Goal: Obtain resource: Obtain resource

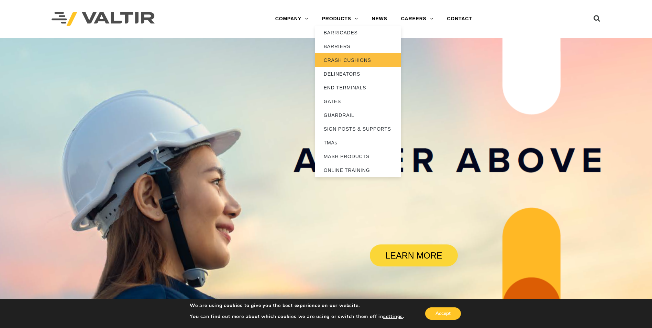
click at [355, 62] on link "CRASH CUSHIONS" at bounding box center [358, 60] width 86 height 14
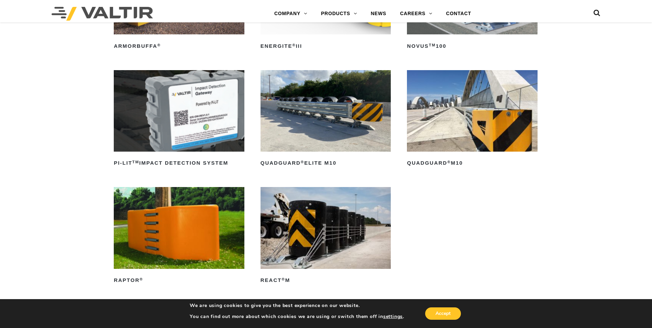
scroll to position [172, 0]
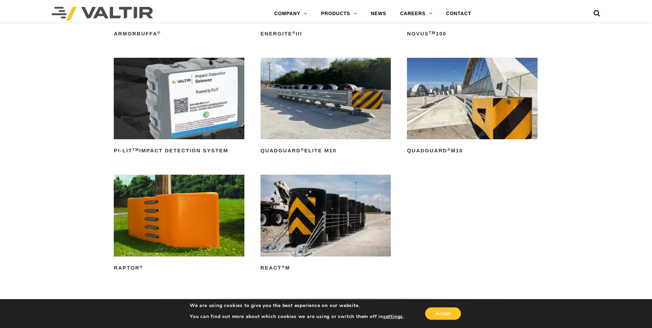
click at [315, 110] on img at bounding box center [325, 98] width 131 height 81
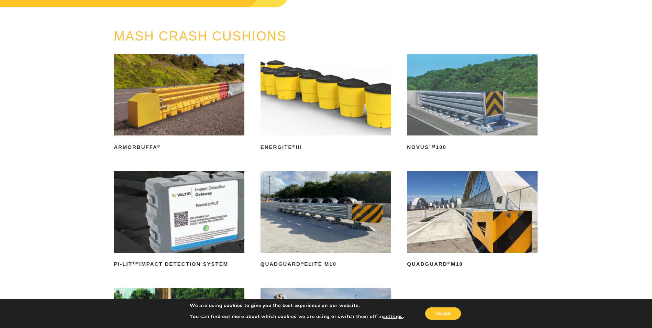
scroll to position [0, 0]
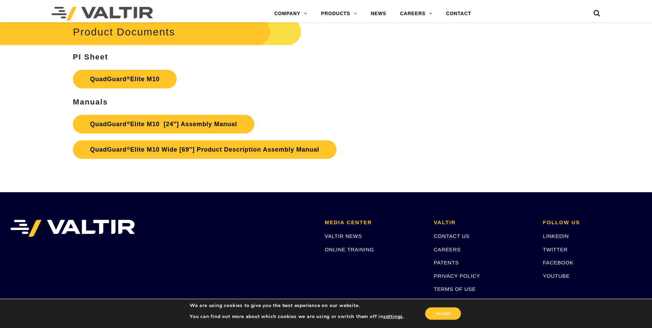
scroll to position [3643, 0]
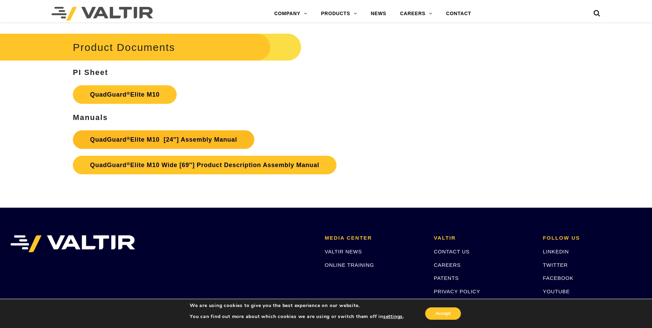
click at [155, 139] on link "QuadGuard ® Elite M10 [24″] Assembly Manual" at bounding box center [163, 139] width 181 height 19
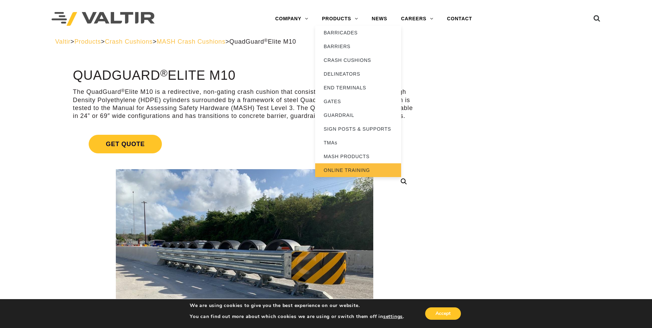
click at [345, 169] on link "ONLINE TRAINING" at bounding box center [358, 170] width 86 height 14
